Goal: Check status: Check status

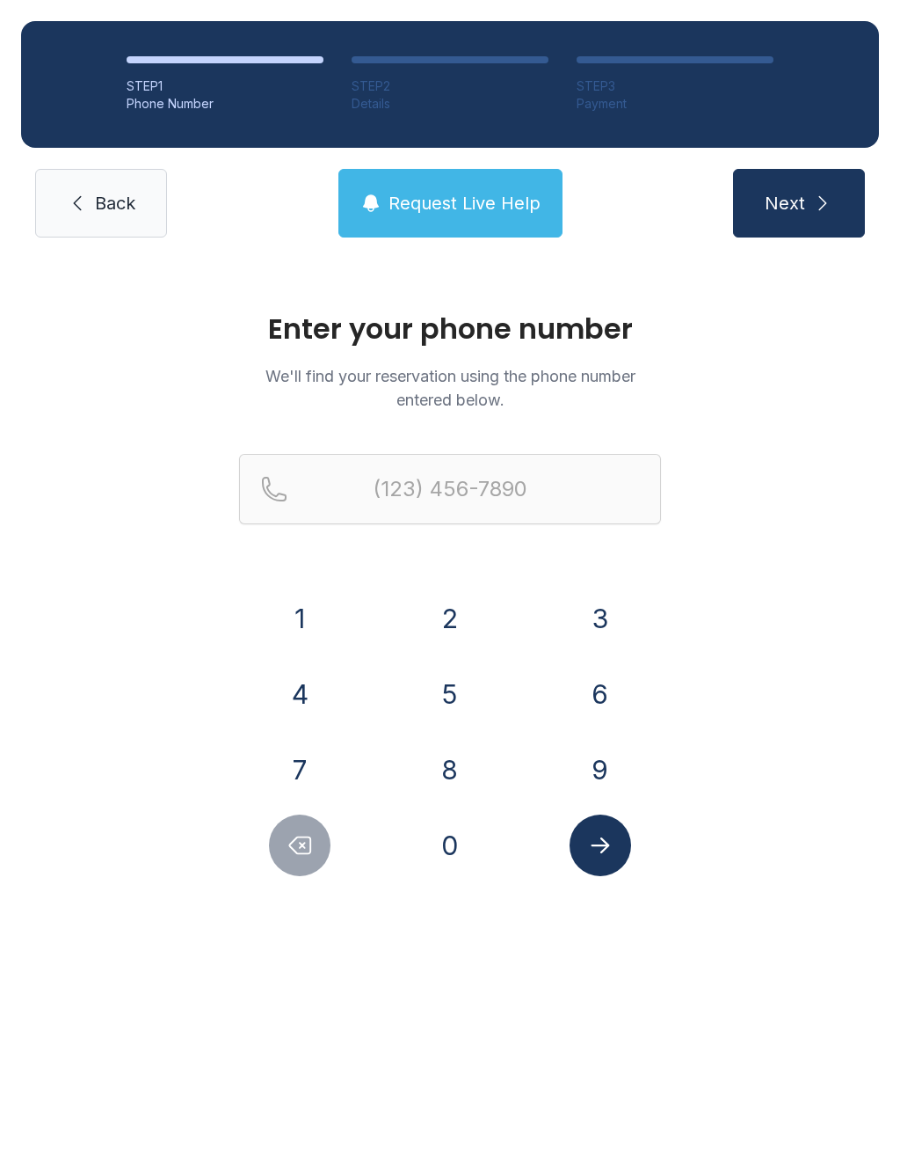
click at [461, 690] on button "5" at bounding box center [450, 694] width 62 height 62
click at [461, 854] on button "0" at bounding box center [450, 845] width 62 height 62
click at [456, 770] on button "8" at bounding box center [450, 770] width 62 height 62
click at [606, 621] on button "3" at bounding box center [601, 618] width 62 height 62
click at [613, 612] on button "3" at bounding box center [601, 618] width 62 height 62
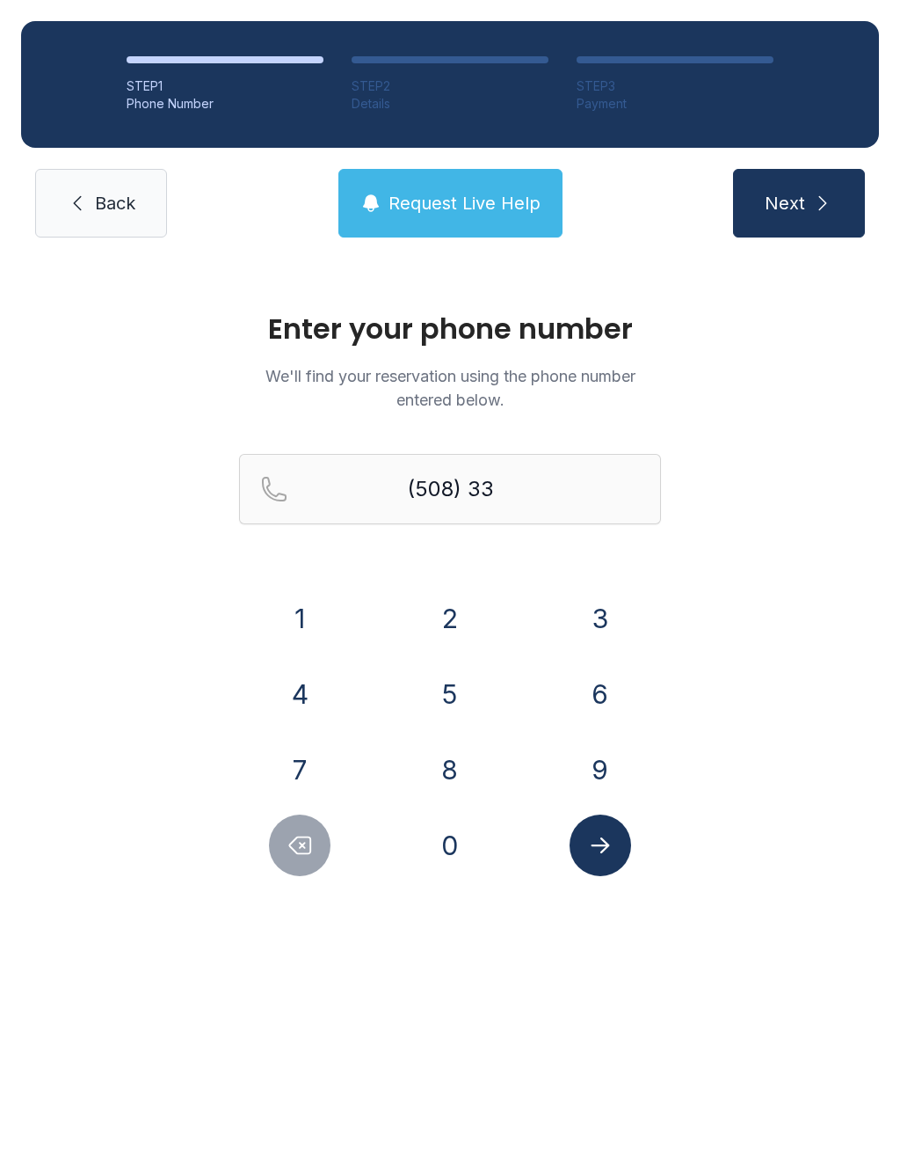
click at [463, 696] on button "5" at bounding box center [450, 694] width 62 height 62
click at [454, 853] on button "0" at bounding box center [450, 845] width 62 height 62
click at [447, 791] on button "8" at bounding box center [450, 770] width 62 height 62
click at [609, 628] on button "3" at bounding box center [601, 618] width 62 height 62
click at [455, 849] on button "0" at bounding box center [450, 845] width 62 height 62
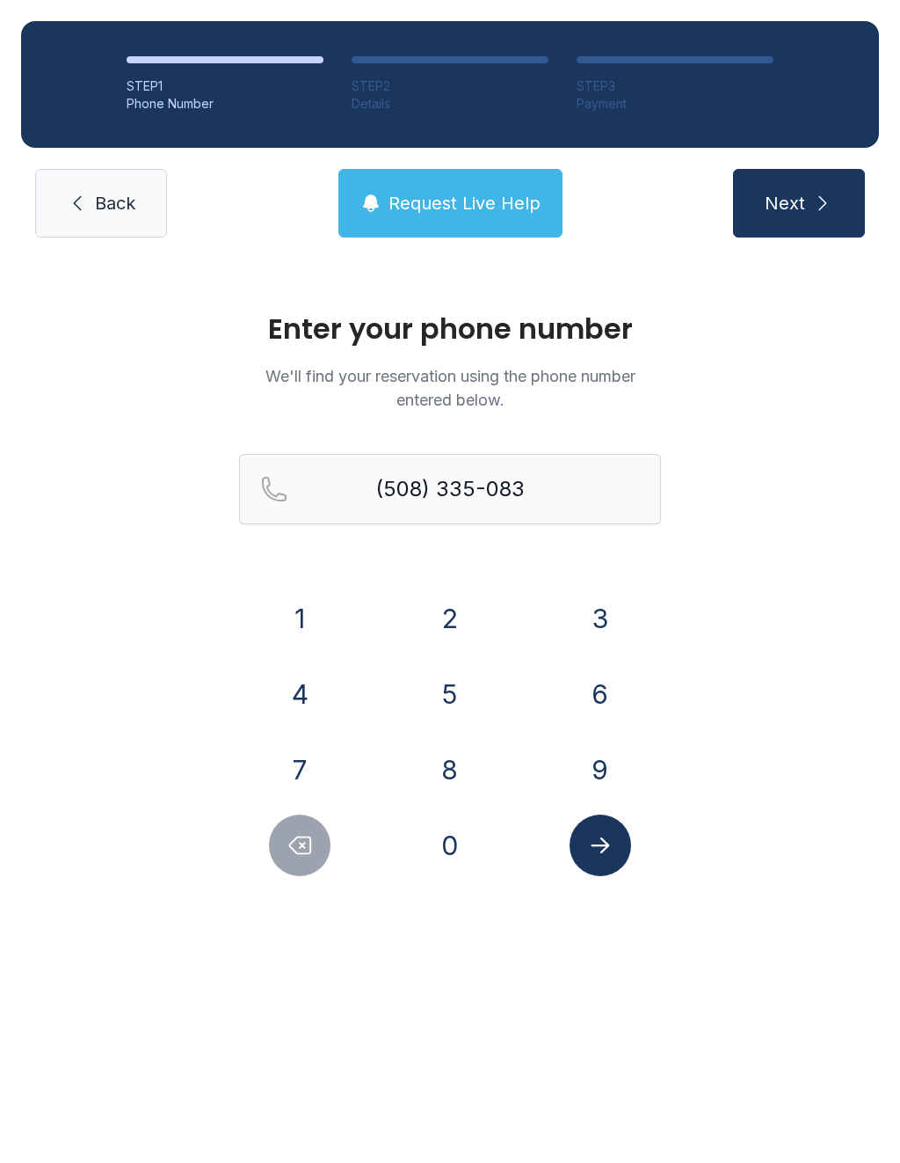
type input "[PHONE_NUMBER]"
click at [604, 860] on button "Submit lookup form" at bounding box center [601, 845] width 62 height 62
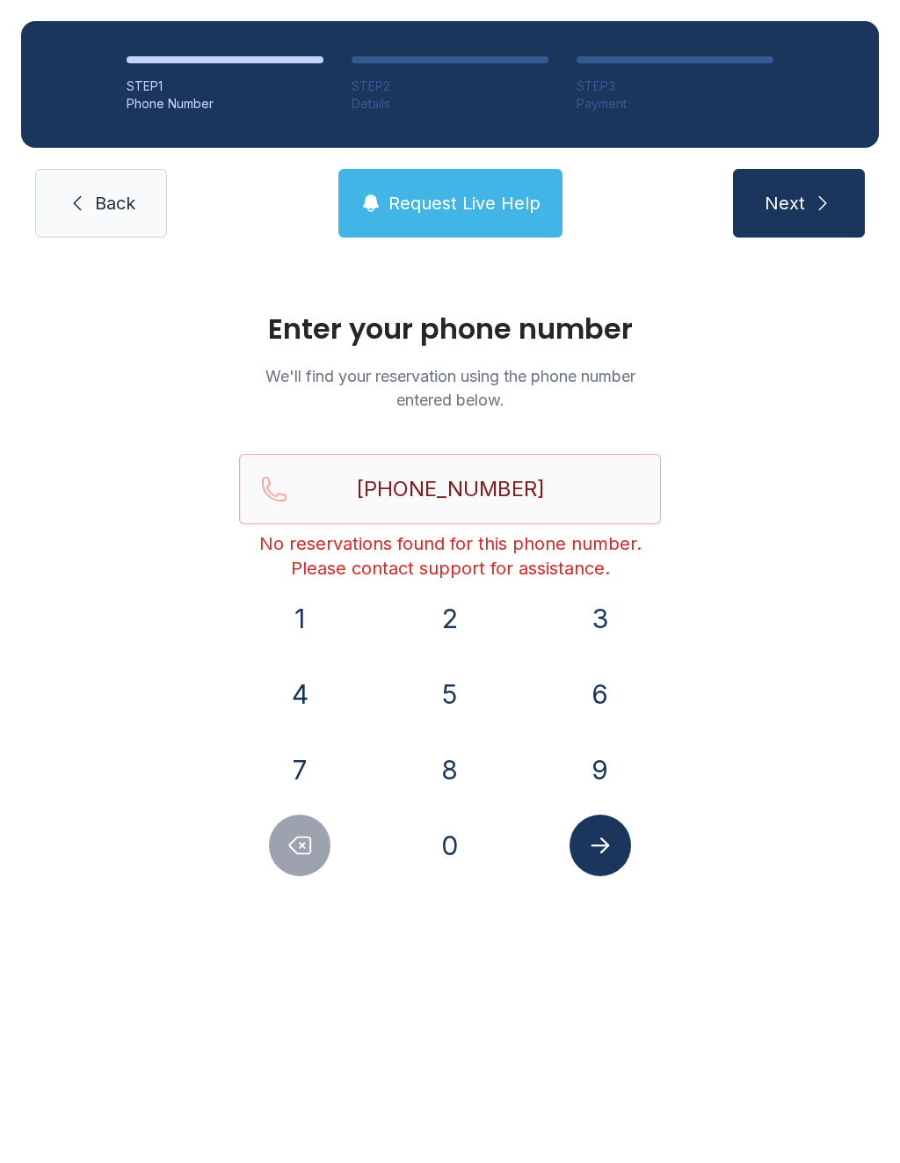
click at [113, 194] on span "Back" at bounding box center [115, 203] width 40 height 25
